Goal: Transaction & Acquisition: Purchase product/service

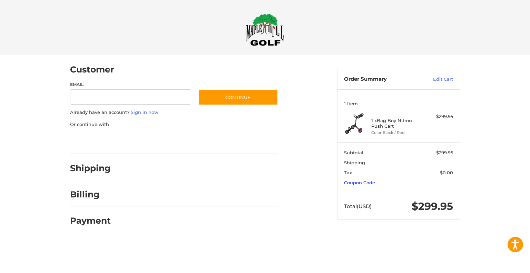
click at [351, 182] on link "Coupon Code" at bounding box center [359, 183] width 31 height 6
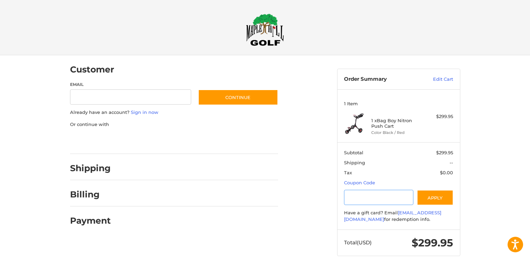
click at [356, 198] on input "Gift Certificate or Coupon Code" at bounding box center [378, 198] width 69 height 16
click at [432, 198] on button "Apply" at bounding box center [435, 198] width 37 height 16
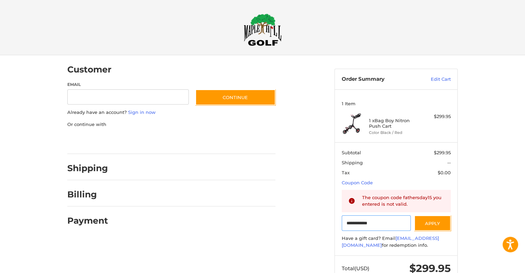
drag, startPoint x: 380, startPoint y: 221, endPoint x: 339, endPoint y: 223, distance: 41.5
click at [339, 223] on section "**********" at bounding box center [396, 198] width 123 height 113
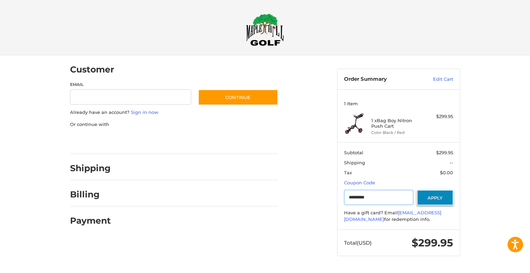
type input "*********"
click at [430, 197] on button "Apply" at bounding box center [435, 198] width 37 height 16
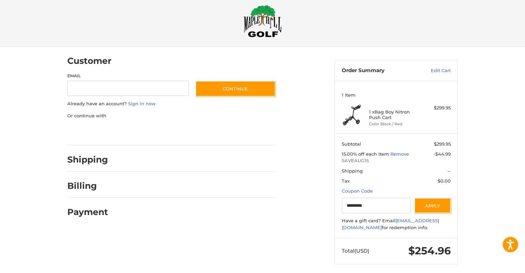
scroll to position [13, 0]
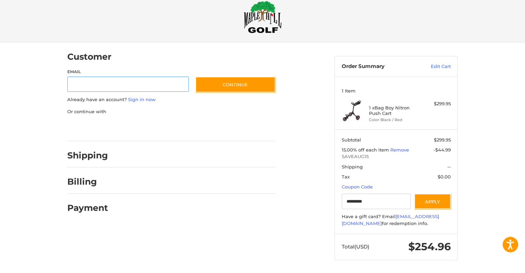
click at [133, 83] on input "Email" at bounding box center [128, 85] width 122 height 16
type input "**********"
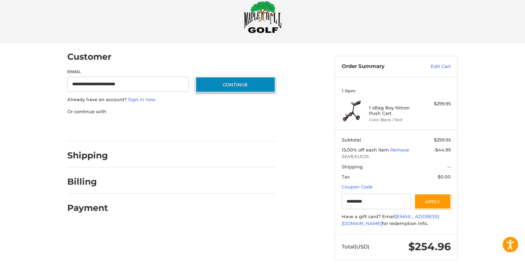
click at [215, 82] on button "Continue" at bounding box center [235, 85] width 80 height 16
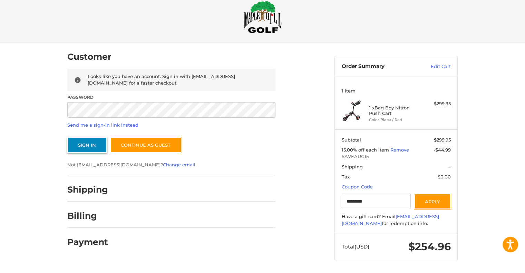
click at [89, 142] on button "Sign In" at bounding box center [87, 145] width 40 height 16
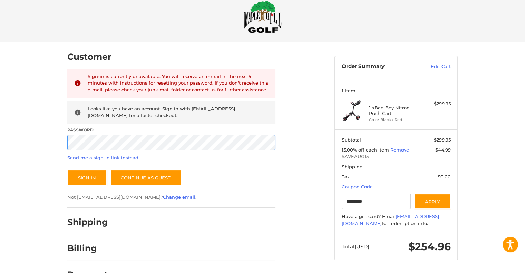
click at [56, 141] on div "Customer Returning Customer Sign-in is currently unavailable. You will receive …" at bounding box center [263, 167] width 414 height 251
click at [77, 176] on button "Sign In" at bounding box center [87, 178] width 40 height 16
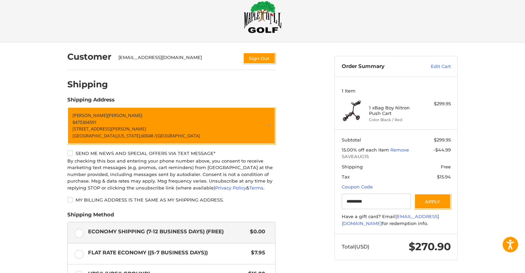
click at [72, 152] on label "Send me news and special offers via text message*" at bounding box center [171, 154] width 208 height 6
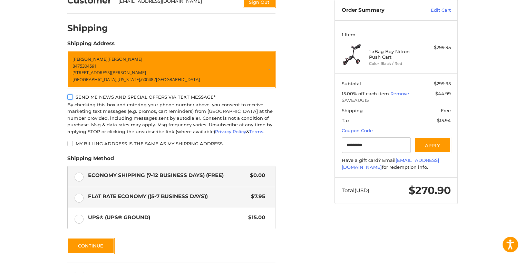
scroll to position [104, 0]
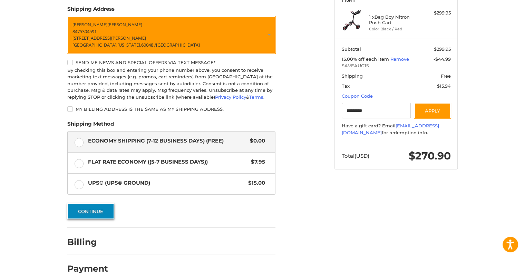
click at [90, 213] on button "Continue" at bounding box center [90, 211] width 47 height 16
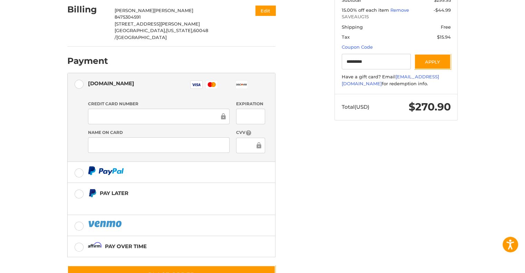
scroll to position [157, 0]
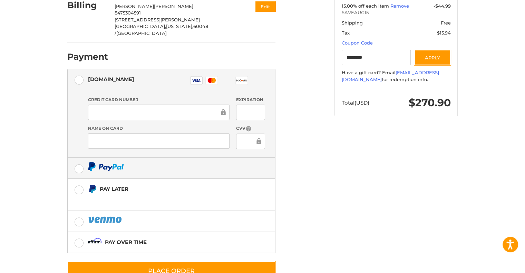
click at [79, 158] on label at bounding box center [171, 168] width 207 height 21
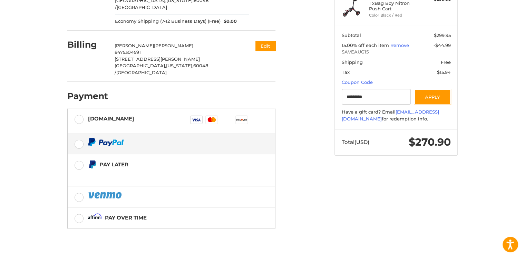
scroll to position [104, 0]
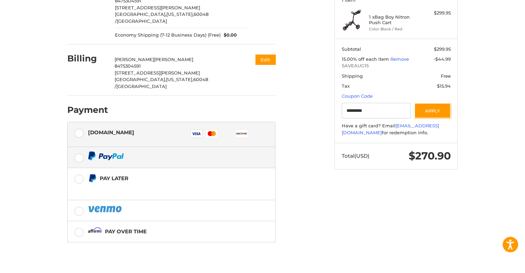
click at [79, 122] on label "[DOMAIN_NAME] Visa Master Amex Discover Diners Club JCB" at bounding box center [171, 134] width 207 height 25
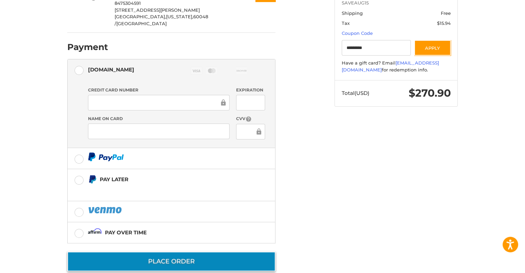
scroll to position [166, 0]
click at [191, 252] on button "Place Order" at bounding box center [171, 262] width 208 height 20
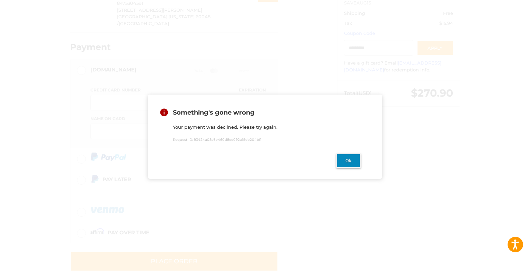
click at [342, 162] on button "Ok" at bounding box center [349, 161] width 24 height 14
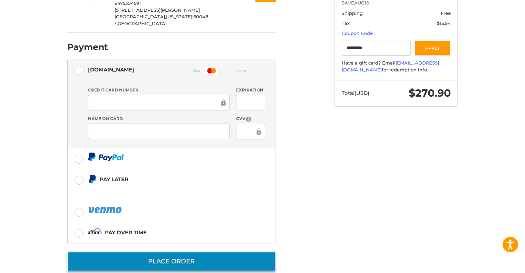
click at [168, 252] on button "Place Order" at bounding box center [171, 262] width 208 height 20
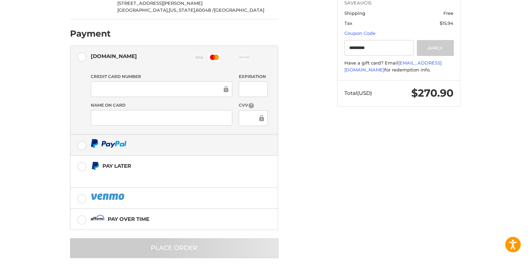
scroll to position [0, 0]
